Goal: Task Accomplishment & Management: Manage account settings

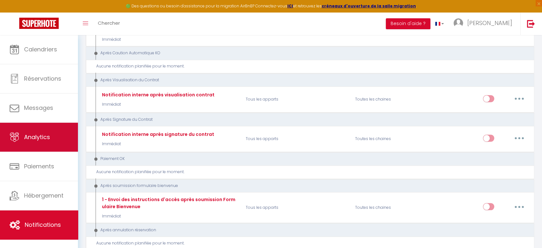
click at [488, 23] on link "[PERSON_NAME]" at bounding box center [485, 24] width 72 height 22
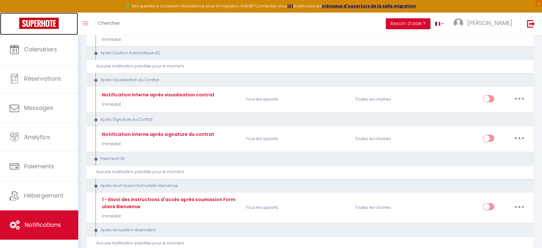
click at [44, 26] on img at bounding box center [38, 23] width 39 height 11
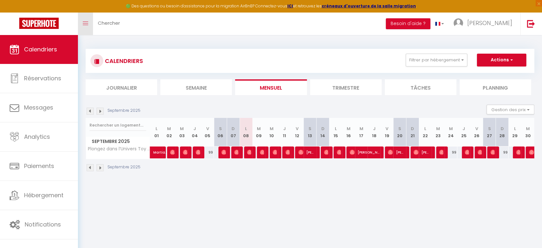
click at [82, 22] on link "Toggle menubar" at bounding box center [85, 24] width 15 height 22
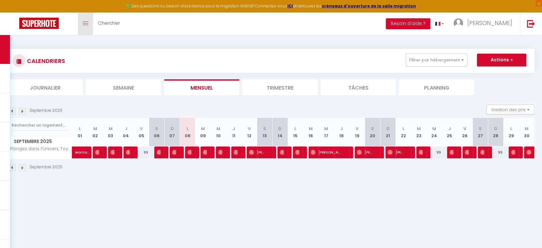
click at [87, 25] on icon "Toggle menubar" at bounding box center [85, 23] width 5 height 4
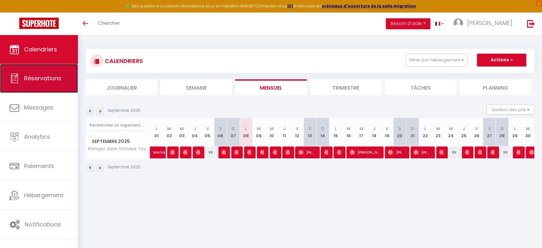
click at [27, 74] on span "Réservations" at bounding box center [42, 78] width 37 height 8
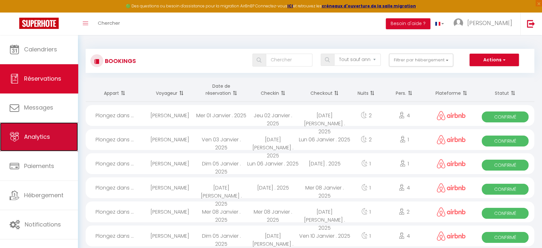
click at [26, 124] on link "Analytics" at bounding box center [39, 136] width 78 height 29
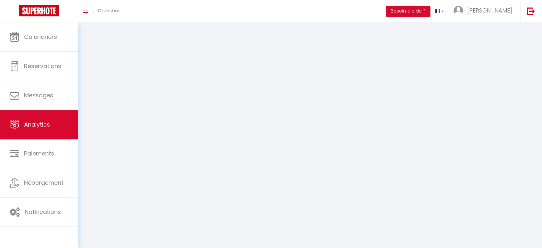
select select "2025"
select select "9"
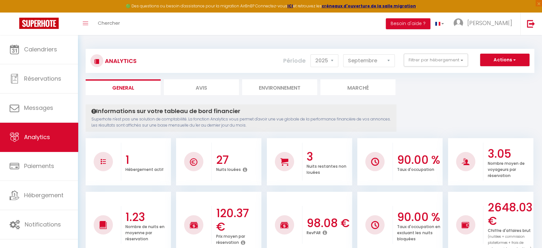
click at [217, 90] on li "Avis" at bounding box center [201, 87] width 75 height 16
select select "2025"
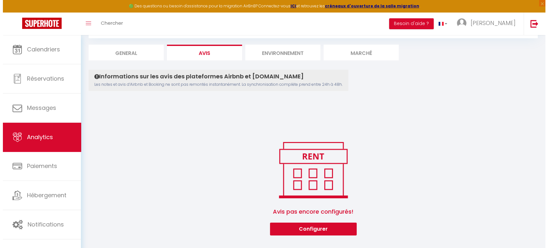
scroll to position [35, 0]
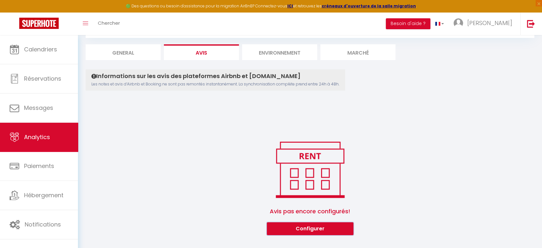
click at [302, 229] on button "Configurer" at bounding box center [310, 228] width 87 height 13
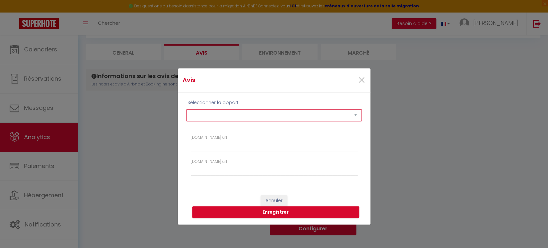
click at [237, 117] on select "Plongez dans l’Univers Toy Story" at bounding box center [273, 115] width 175 height 12
select select "57004"
click at [186, 109] on select "Plongez dans l’Univers Toy Story" at bounding box center [273, 115] width 175 height 12
click at [209, 167] on input "[DOMAIN_NAME] url" at bounding box center [274, 170] width 167 height 12
click at [219, 166] on input "[DOMAIN_NAME] url" at bounding box center [274, 170] width 167 height 12
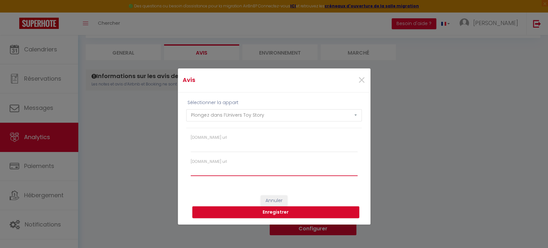
paste input "[URL][DOMAIN_NAME]"
type input "[URL][DOMAIN_NAME]"
click at [258, 210] on button "Enregistrer" at bounding box center [275, 212] width 167 height 12
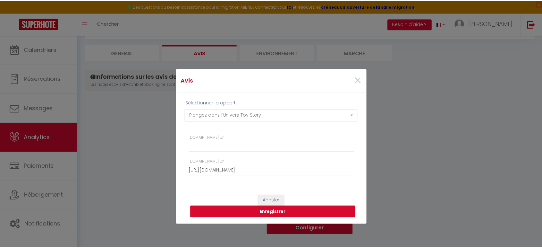
scroll to position [0, 0]
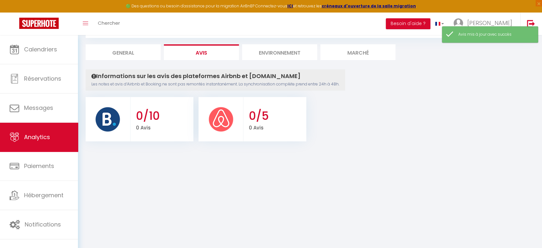
drag, startPoint x: 370, startPoint y: 146, endPoint x: 228, endPoint y: 167, distance: 143.8
click at [228, 167] on body "🟢 Des questions ou besoin d'assistance pour la migration AirBnB? Connectez-vous…" at bounding box center [271, 124] width 542 height 248
click at [251, 117] on h3 "0/5" at bounding box center [277, 115] width 56 height 13
click at [207, 119] on div at bounding box center [221, 119] width 45 height 44
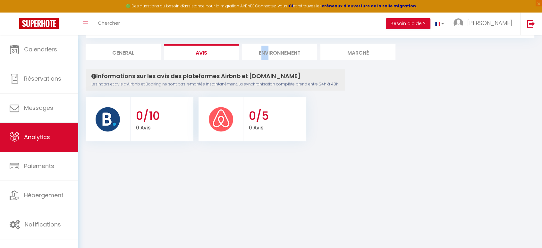
drag, startPoint x: 262, startPoint y: 55, endPoint x: 268, endPoint y: 55, distance: 5.8
click at [268, 55] on li "Environnement" at bounding box center [279, 52] width 75 height 16
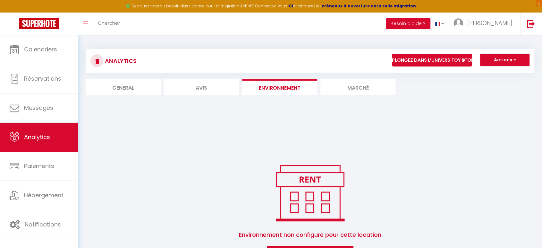
click at [218, 83] on li "Avis" at bounding box center [201, 87] width 75 height 16
select select "2025"
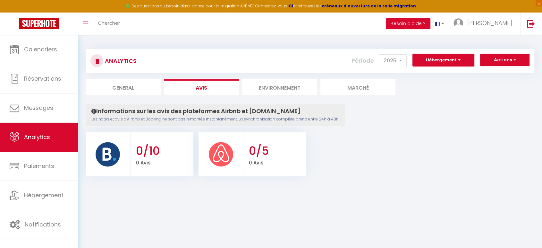
click at [358, 138] on ul "0/10 0 Avis 0/5 0 Avis" at bounding box center [310, 153] width 449 height 46
click at [358, 87] on li "Marché" at bounding box center [358, 87] width 75 height 16
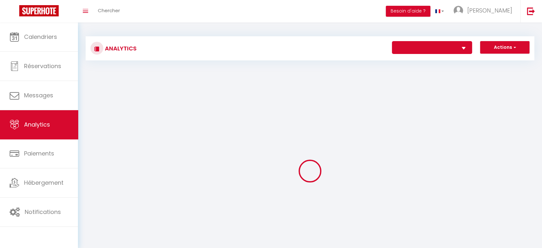
select select "57004"
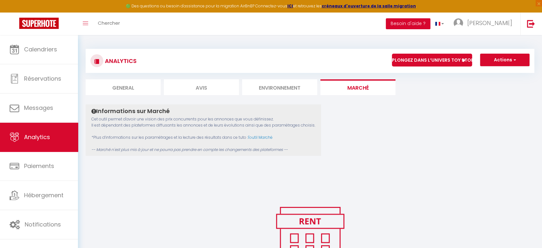
click at [431, 22] on button "Besoin d'aide ?" at bounding box center [408, 23] width 45 height 11
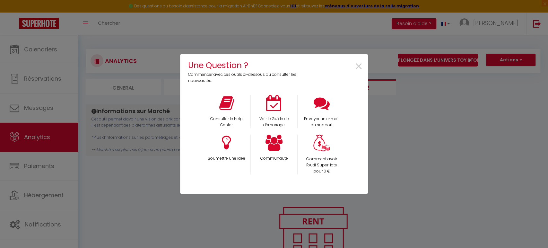
click at [62, 12] on div "Une Question ? Commencer avec ces outils ci-dessous ou consulter les nouveautés…" at bounding box center [274, 124] width 548 height 248
click at [87, 30] on div "Une Question ? Commencer avec ces outils ci-dessous ou consulter les nouveautés…" at bounding box center [274, 124] width 548 height 248
click at [356, 66] on span "×" at bounding box center [358, 66] width 9 height 20
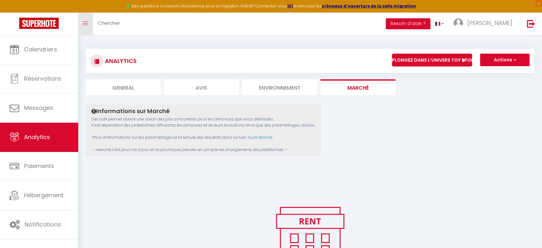
click at [80, 25] on link "Toggle menubar" at bounding box center [85, 24] width 15 height 22
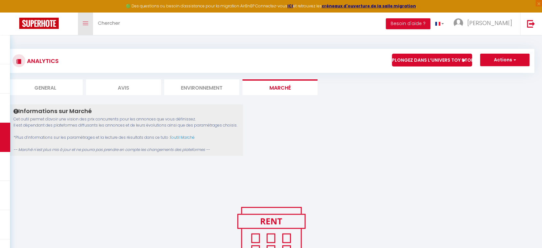
click at [82, 26] on link "Toggle menubar" at bounding box center [85, 24] width 15 height 22
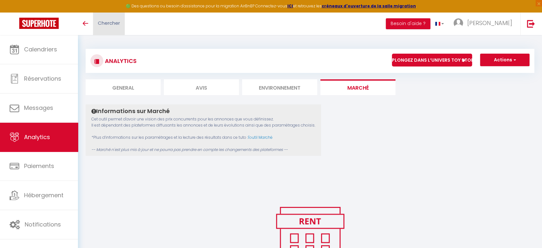
click at [109, 25] on span "Chercher" at bounding box center [109, 23] width 22 height 7
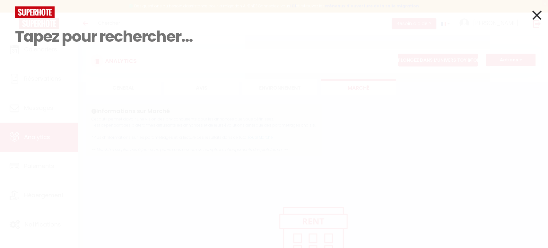
click at [542, 12] on div "Résultat de la recherche Id Appart Voyageur Checkin Checkout Nuits Pers. Platef…" at bounding box center [274, 124] width 548 height 248
click at [537, 15] on icon at bounding box center [536, 15] width 9 height 16
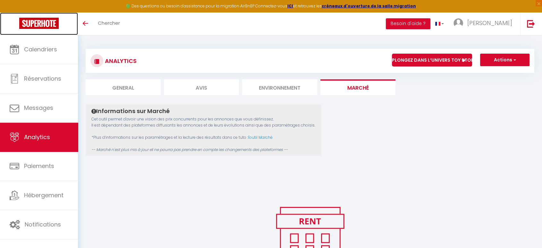
click at [47, 26] on img at bounding box center [38, 23] width 39 height 11
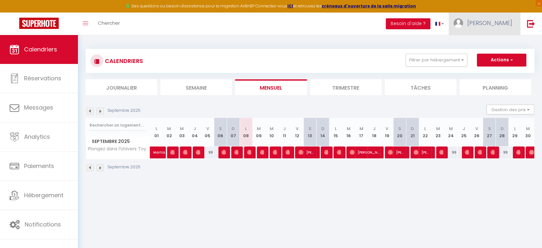
click at [488, 23] on link "[PERSON_NAME]" at bounding box center [485, 24] width 72 height 22
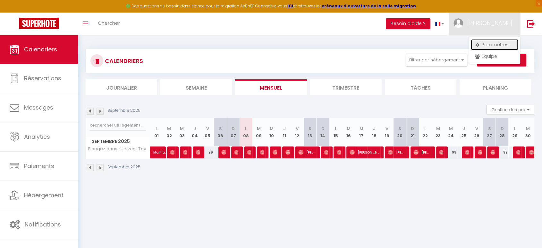
click at [498, 47] on link "Paramètres" at bounding box center [494, 44] width 47 height 11
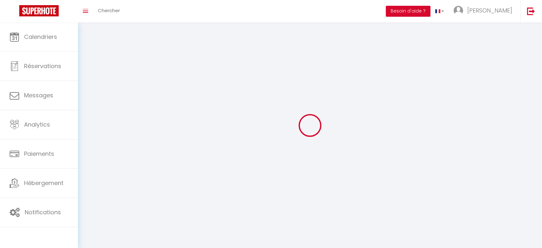
type input "[PERSON_NAME]"
type input "0764360276"
type input "[STREET_ADDRESS]"
type input "77580"
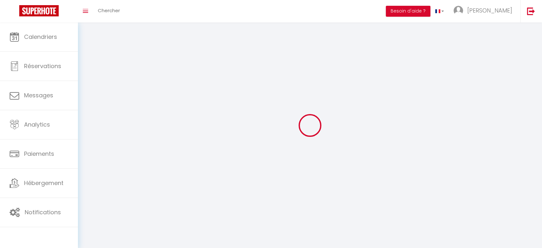
type input "crecy la chapelle"
type input "WoTCofkylVZH1ZypDjQNpLd0A"
type input "PaMjq08kkCpyFfrT6IdYr14rH"
type input "[URL][DOMAIN_NAME]"
select select "28"
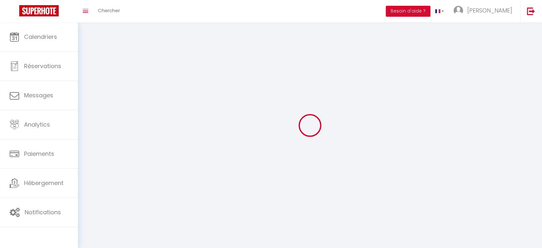
select select "fr"
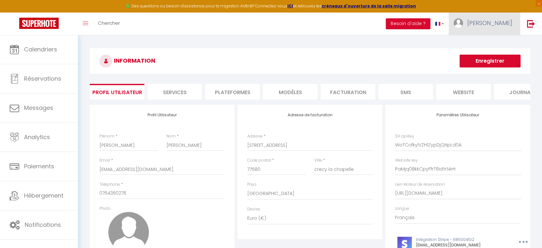
click at [507, 26] on span "[PERSON_NAME]" at bounding box center [490, 23] width 45 height 8
click at [431, 26] on button "Besoin d'aide ?" at bounding box center [408, 23] width 45 height 11
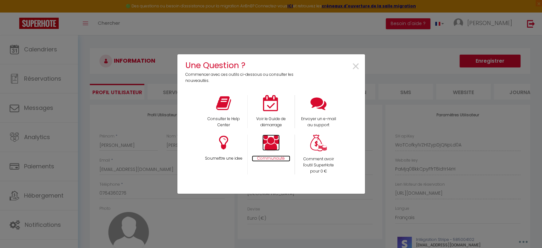
click at [273, 146] on icon at bounding box center [270, 142] width 17 height 16
click at [222, 100] on icon at bounding box center [223, 103] width 15 height 16
click at [357, 65] on span "×" at bounding box center [356, 66] width 9 height 20
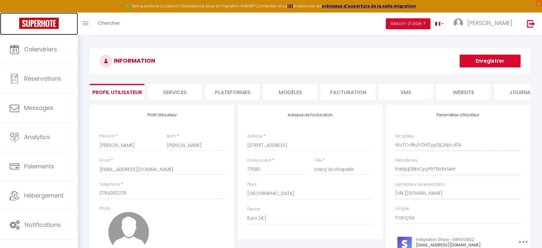
click at [47, 18] on img at bounding box center [38, 23] width 39 height 11
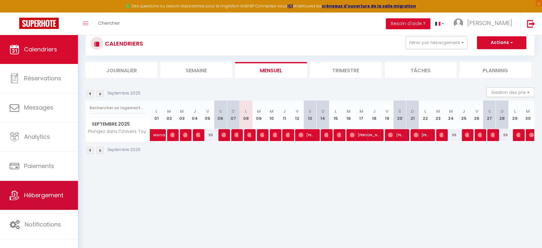
scroll to position [28, 0]
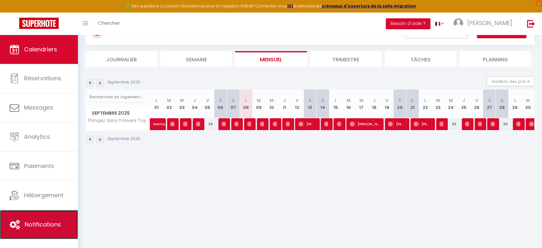
click at [33, 225] on span "Notifications" at bounding box center [43, 224] width 36 height 8
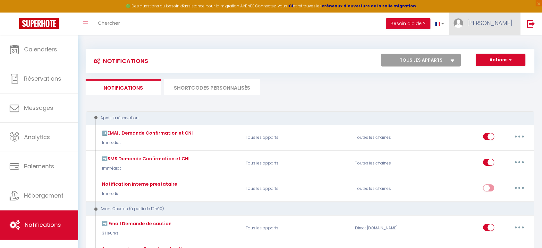
click at [495, 28] on link "[PERSON_NAME]" at bounding box center [485, 24] width 72 height 22
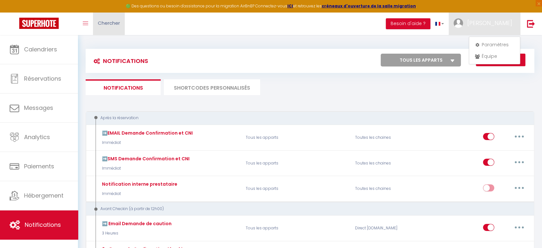
click at [102, 35] on link "Chercher" at bounding box center [109, 24] width 32 height 22
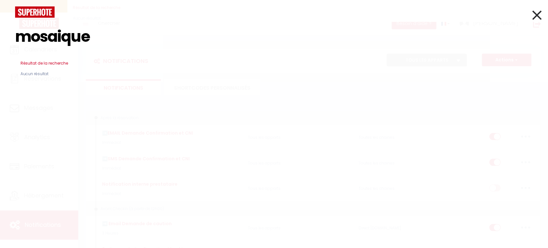
type input "mosaique"
